Goal: Information Seeking & Learning: Learn about a topic

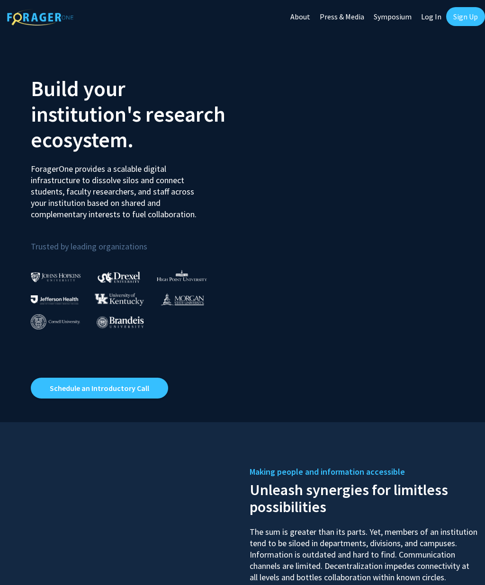
click at [436, 16] on link "Log In" at bounding box center [431, 16] width 30 height 33
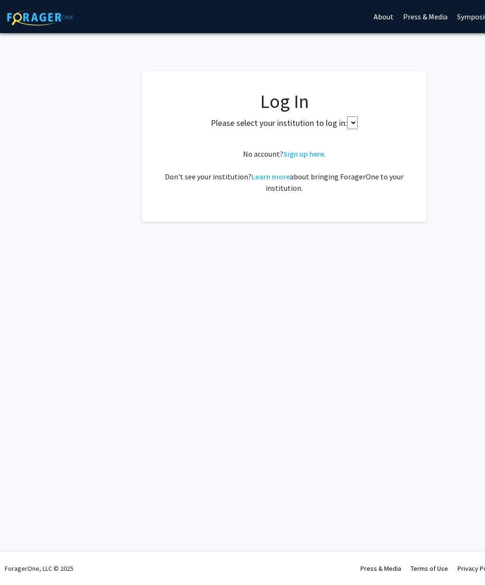
select select
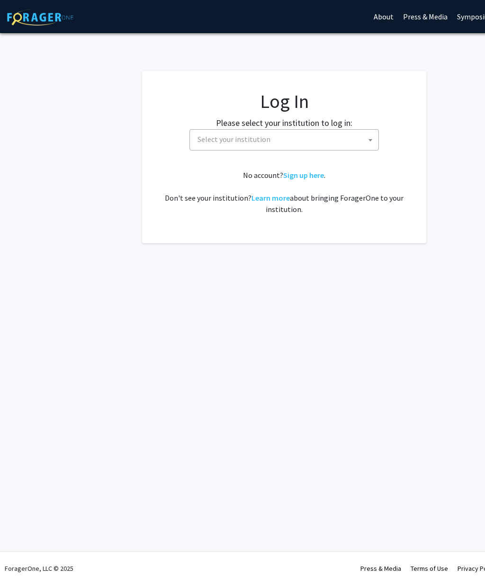
click at [352, 137] on span "Select your institution" at bounding box center [286, 139] width 185 height 19
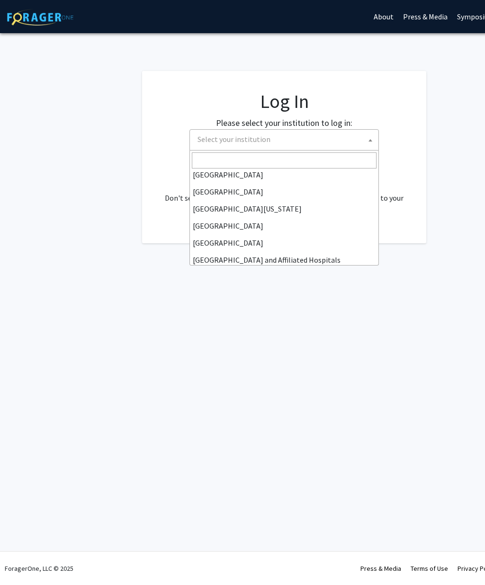
scroll to position [73, 0]
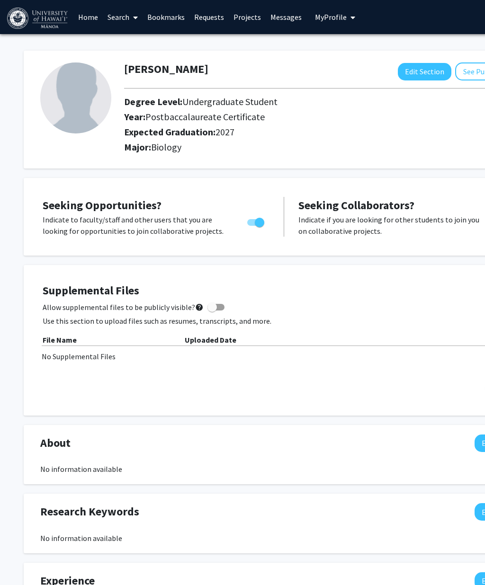
click at [170, 29] on link "Bookmarks" at bounding box center [166, 16] width 47 height 33
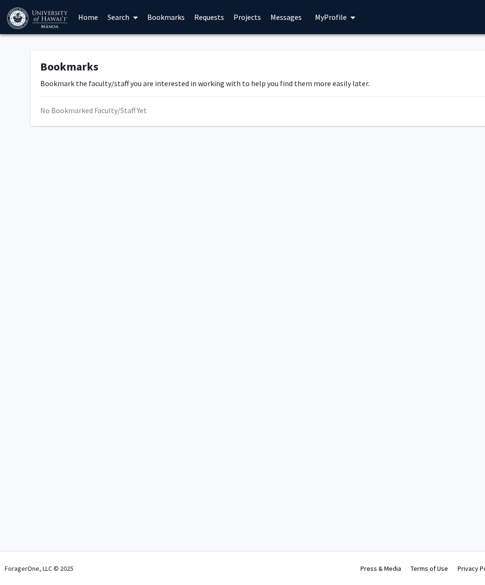
click at [165, 21] on link "Bookmarks" at bounding box center [166, 16] width 47 height 33
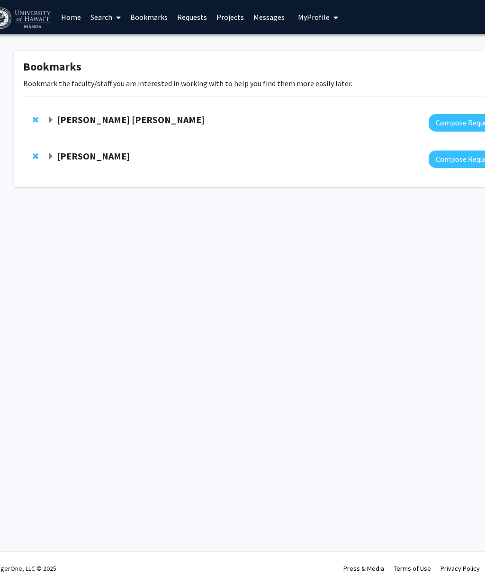
scroll to position [0, 17]
click at [105, 122] on strong "[PERSON_NAME] [PERSON_NAME]" at bounding box center [131, 120] width 148 height 12
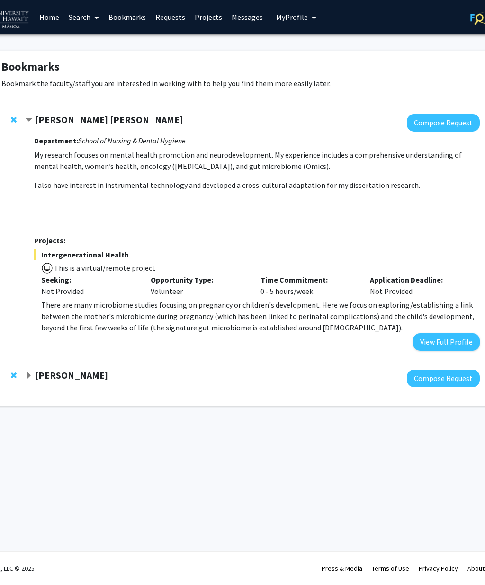
scroll to position [0, 39]
click at [449, 349] on button "View Full Profile" at bounding box center [446, 342] width 67 height 18
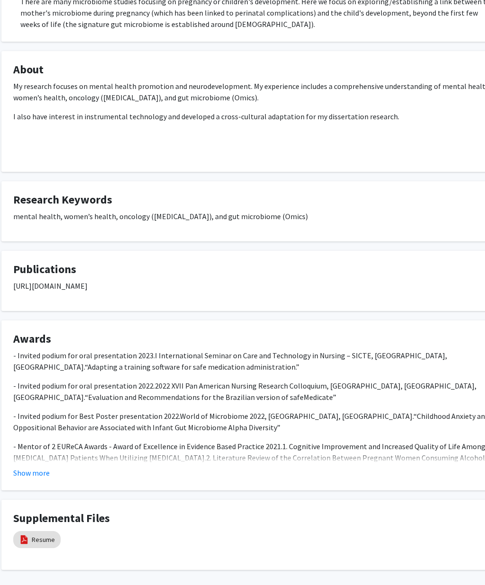
scroll to position [255, 30]
click at [36, 535] on link "Resume" at bounding box center [42, 540] width 23 height 10
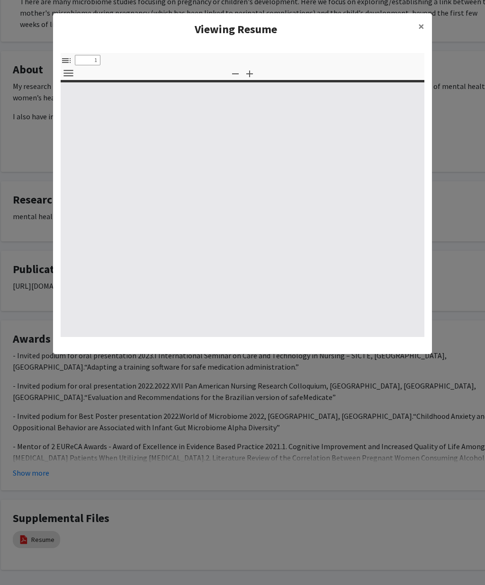
select select "custom"
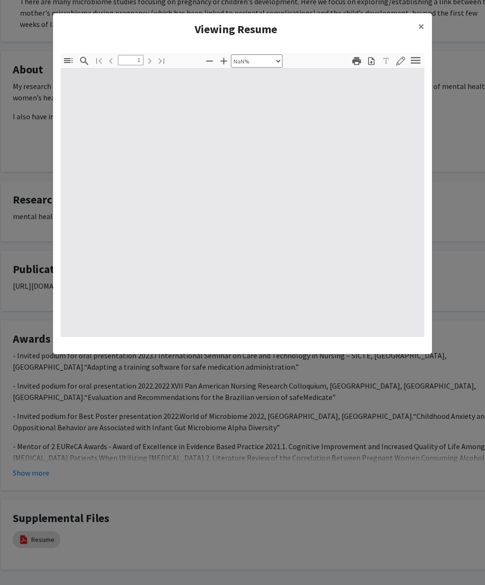
type input "0"
select select "custom"
type input "1"
select select "auto"
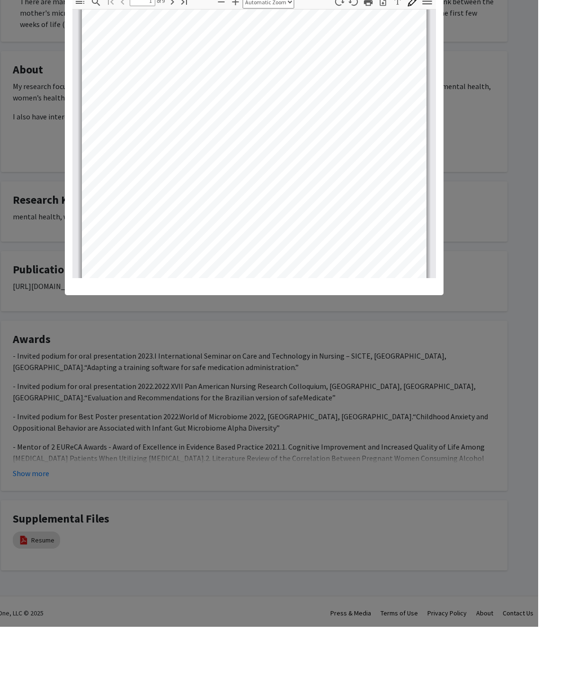
scroll to position [27, 0]
type input "3"
click at [484, 179] on modal-container "Viewing Resume × Thumbnails Document Outline Attachments Layers Current Outline…" at bounding box center [284, 343] width 568 height 686
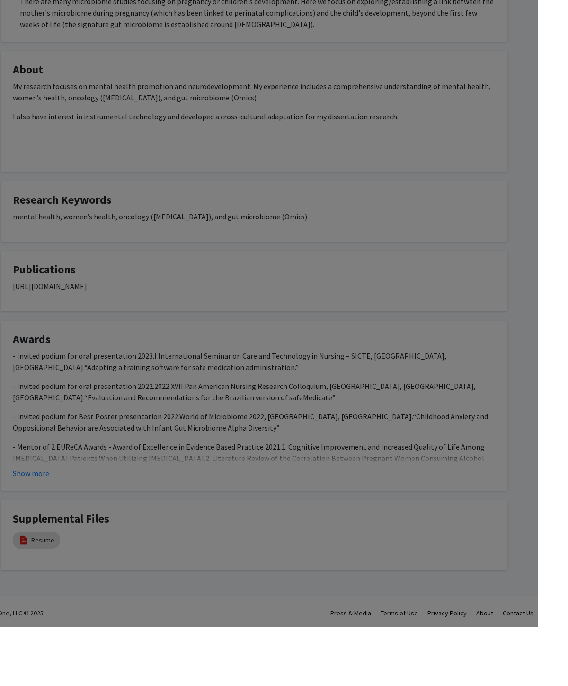
click at [468, 23] on modal-container "Viewing Resume × Thumbnails Document Outline Attachments Layers Current Outline…" at bounding box center [284, 343] width 568 height 686
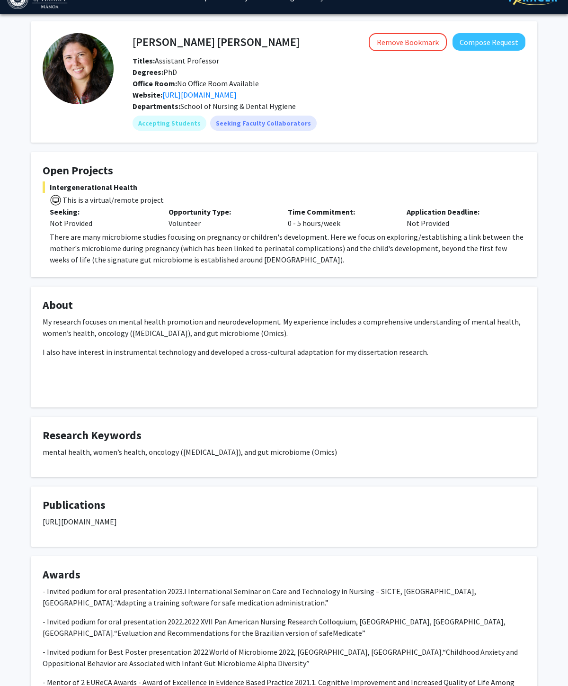
scroll to position [0, 0]
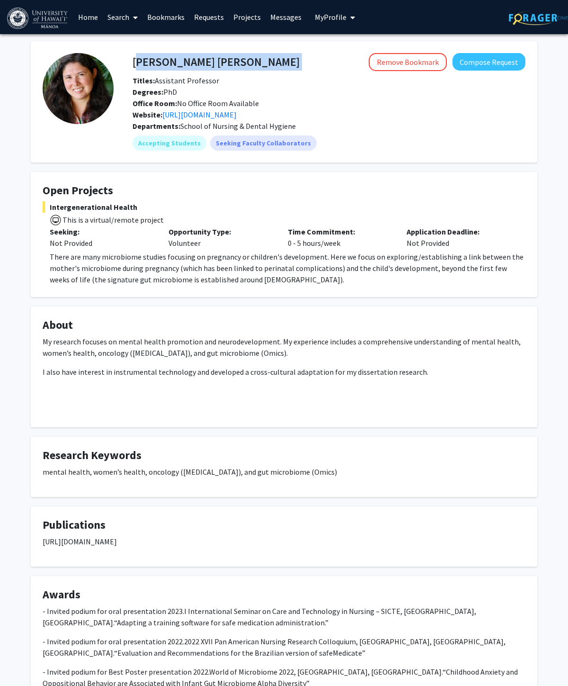
copy h4 "[PERSON_NAME] [PERSON_NAME]"
click at [121, 21] on link "Search" at bounding box center [123, 16] width 40 height 33
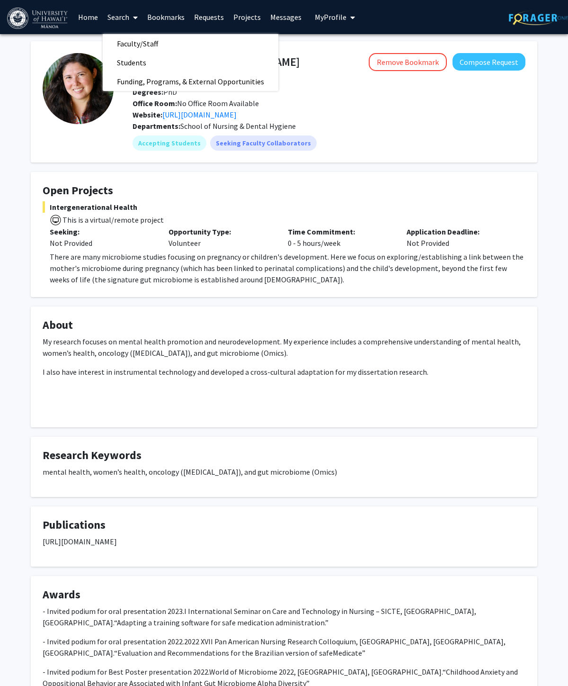
click at [154, 43] on span "Faculty/Staff" at bounding box center [138, 43] width 70 height 19
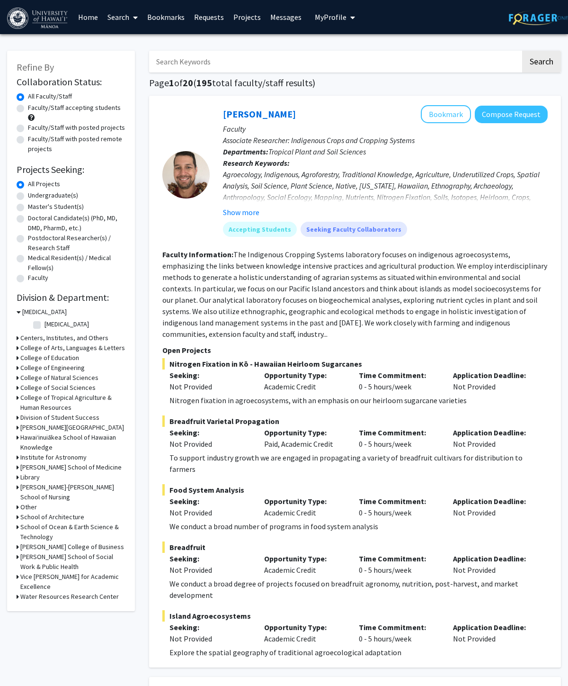
click at [80, 138] on label "Faculty/Staff with posted remote projects" at bounding box center [77, 144] width 98 height 20
click at [34, 138] on input "Faculty/Staff with posted remote projects" at bounding box center [31, 137] width 6 height 6
radio input "true"
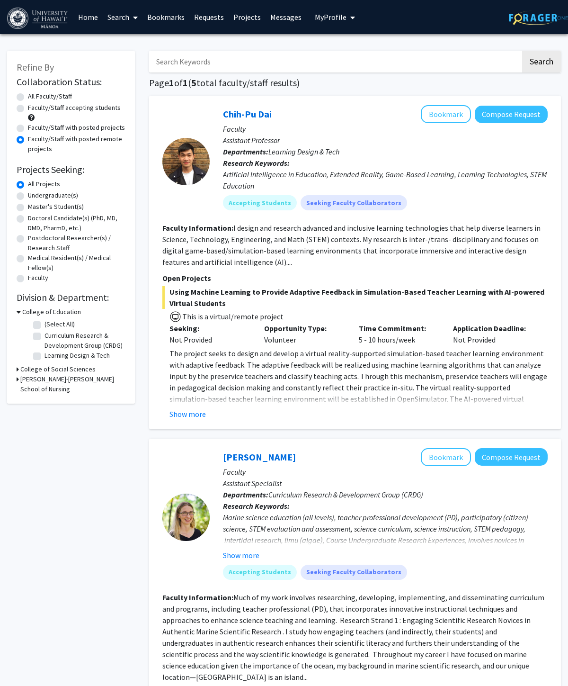
click at [102, 130] on label "Faculty/Staff with posted projects" at bounding box center [76, 128] width 97 height 10
click at [34, 129] on input "Faculty/Staff with posted projects" at bounding box center [31, 126] width 6 height 6
radio input "true"
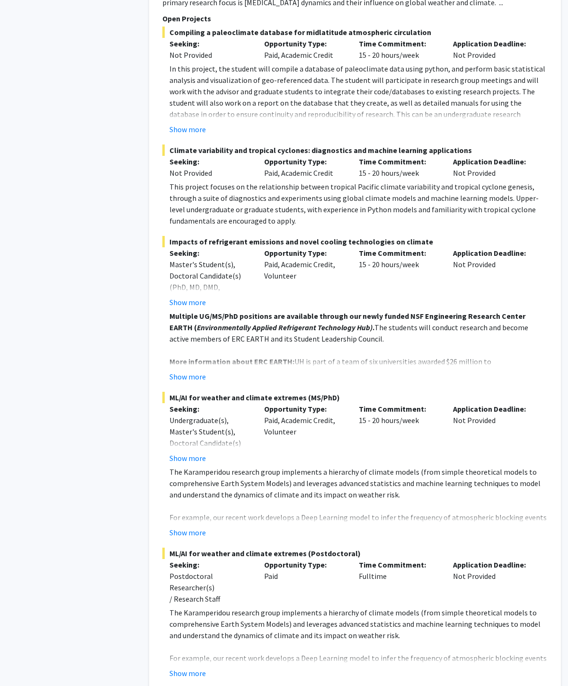
scroll to position [5310, 0]
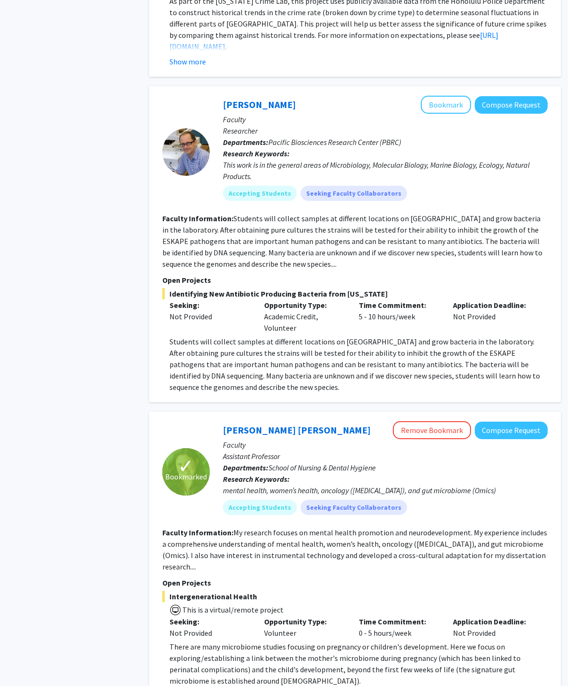
scroll to position [2269, 0]
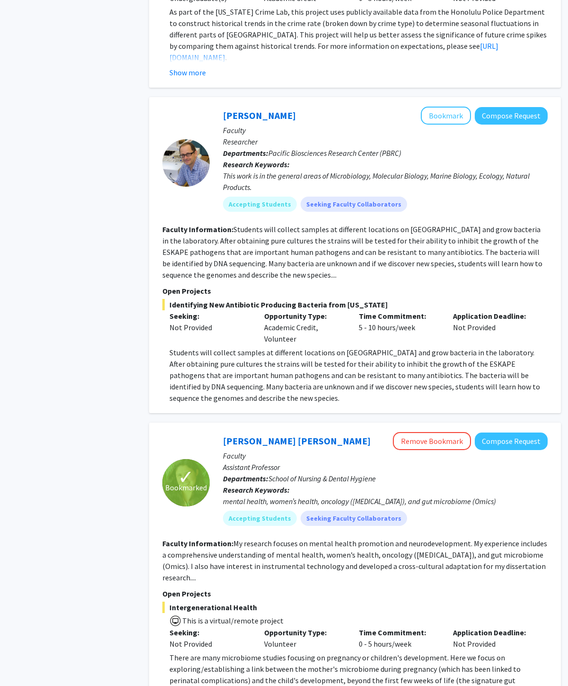
click at [459, 107] on button "Bookmark" at bounding box center [446, 116] width 50 height 18
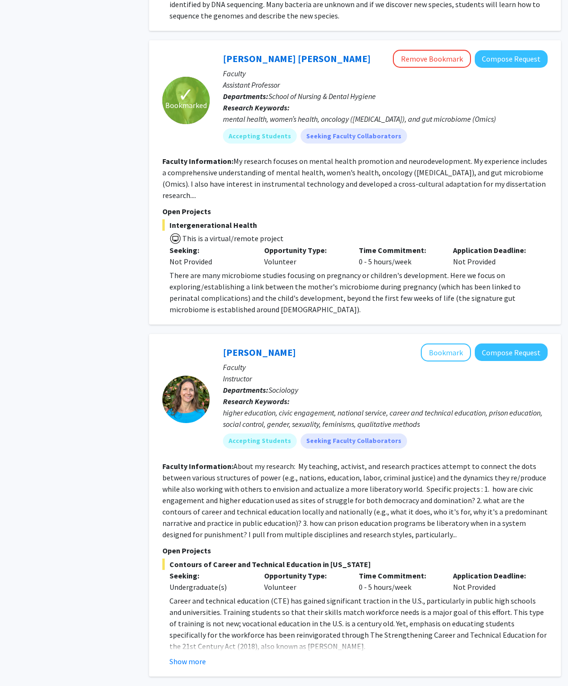
scroll to position [2651, 0]
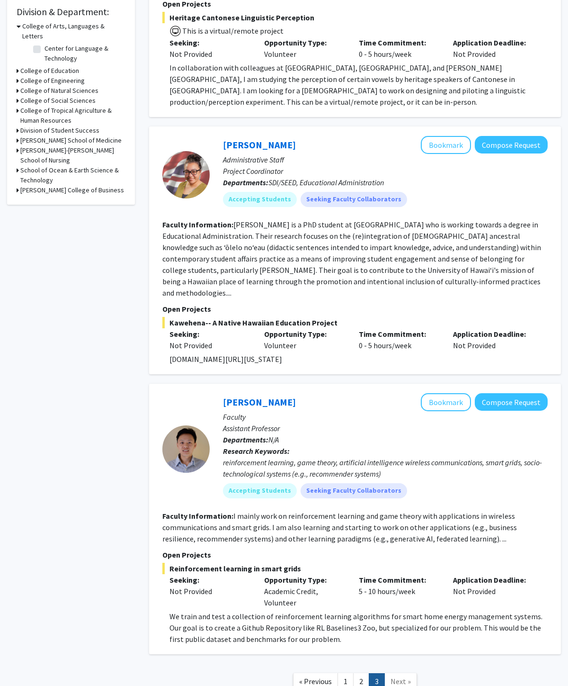
scroll to position [286, 0]
click at [360, 585] on link "2" at bounding box center [361, 681] width 16 height 17
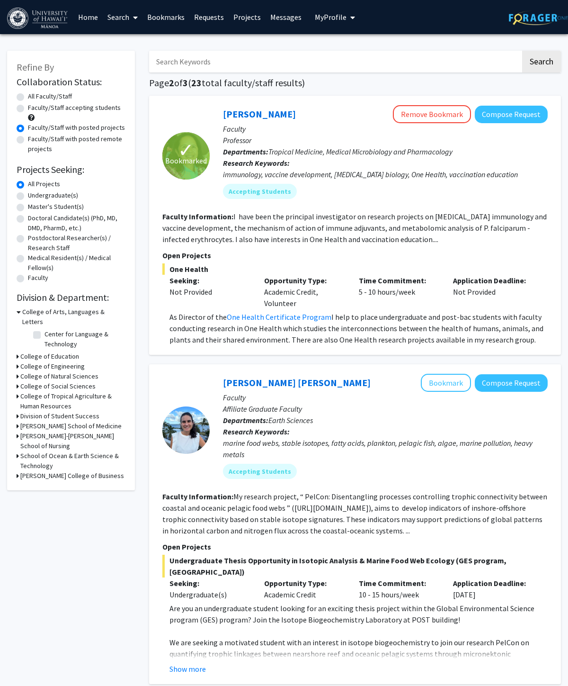
click at [173, 15] on link "Bookmarks" at bounding box center [166, 16] width 47 height 33
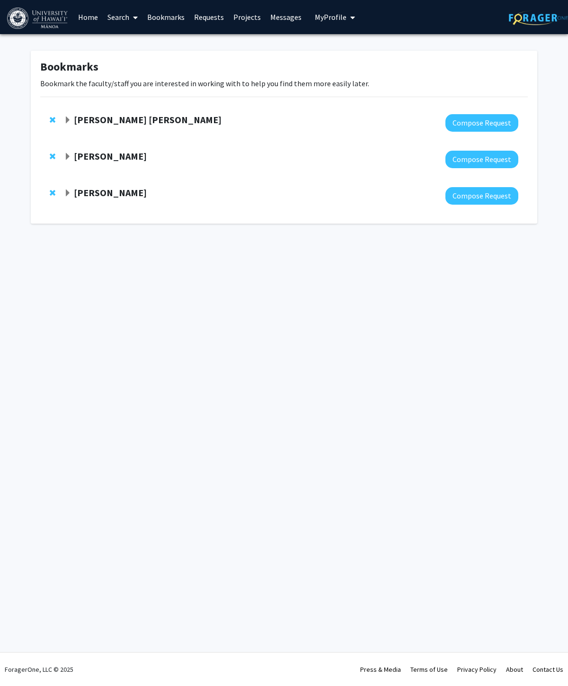
click at [224, 157] on div "[PERSON_NAME]" at bounding box center [166, 157] width 205 height 12
click at [273, 151] on div at bounding box center [291, 160] width 455 height 18
click at [117, 159] on strong "[PERSON_NAME]" at bounding box center [110, 156] width 73 height 12
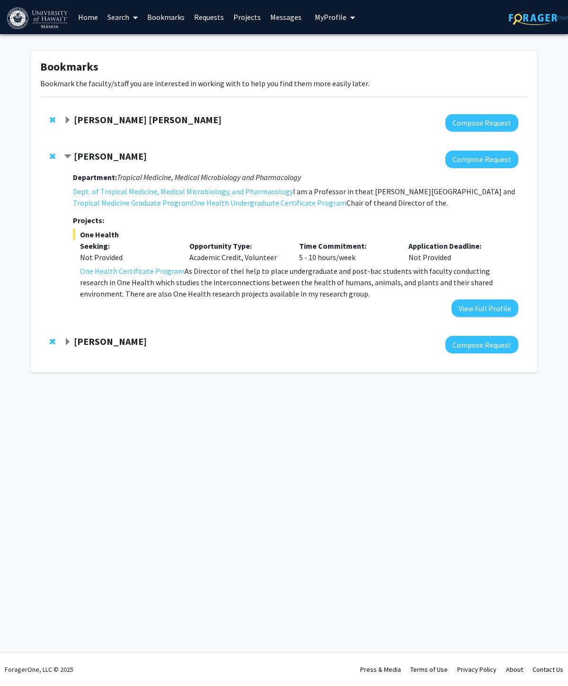
click at [161, 123] on strong "[PERSON_NAME] [PERSON_NAME]" at bounding box center [148, 120] width 148 height 12
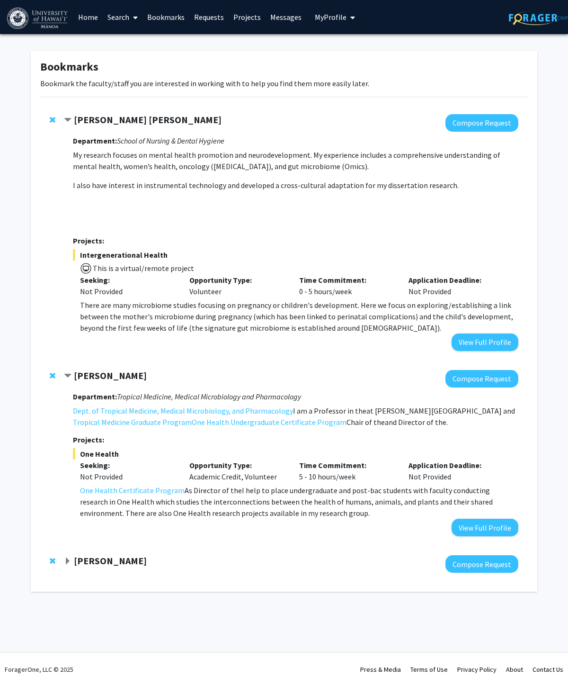
click at [125, 14] on link "Search" at bounding box center [123, 16] width 40 height 33
click at [178, 10] on link "Bookmarks" at bounding box center [166, 16] width 47 height 33
click at [244, 14] on link "Projects" at bounding box center [247, 16] width 37 height 33
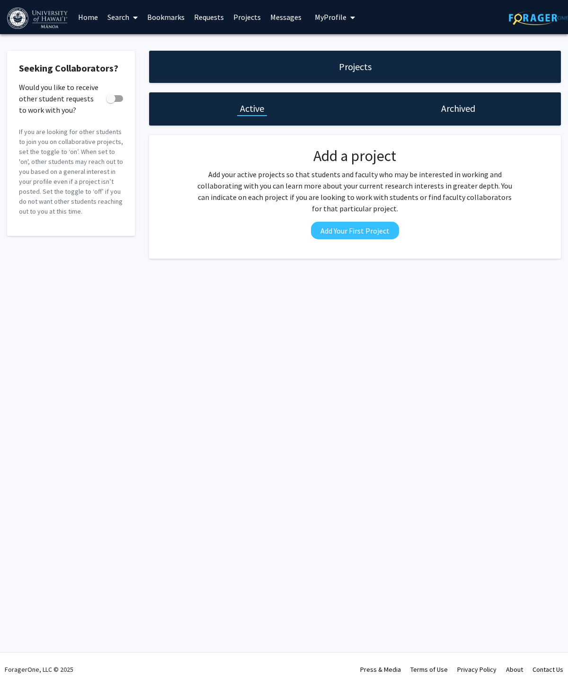
click at [204, 22] on link "Requests" at bounding box center [208, 16] width 39 height 33
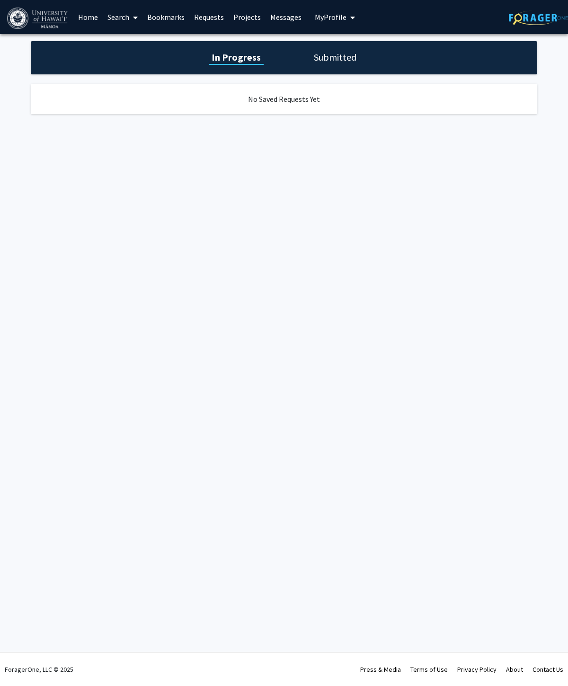
click at [276, 19] on link "Messages" at bounding box center [286, 16] width 41 height 33
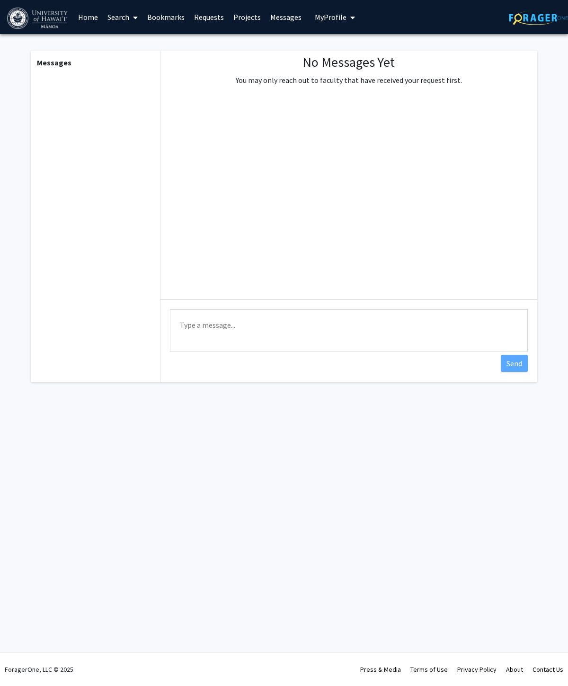
click at [105, 4] on link "Search" at bounding box center [123, 16] width 40 height 33
click at [97, 4] on link "Home" at bounding box center [87, 16] width 29 height 33
